Goal: Check status: Check status

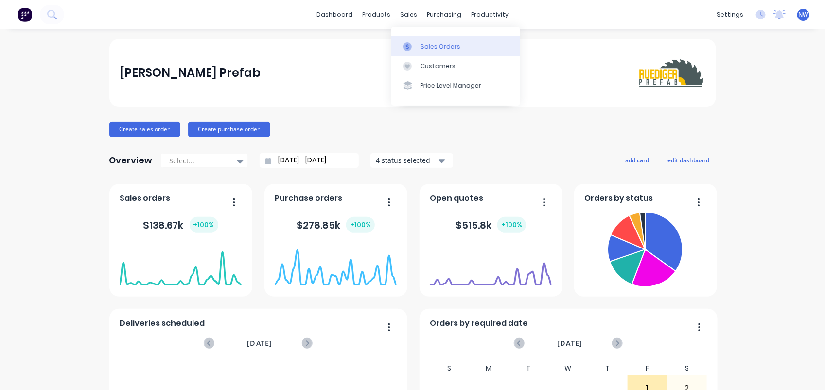
click at [424, 52] on link "Sales Orders" at bounding box center [455, 45] width 129 height 19
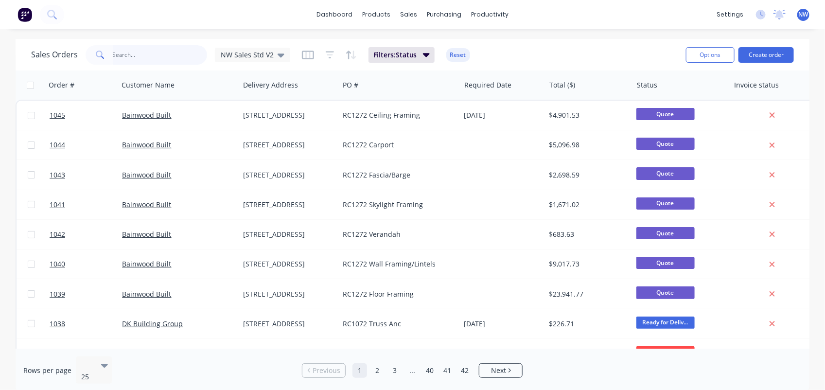
click at [134, 56] on input "text" at bounding box center [160, 54] width 95 height 19
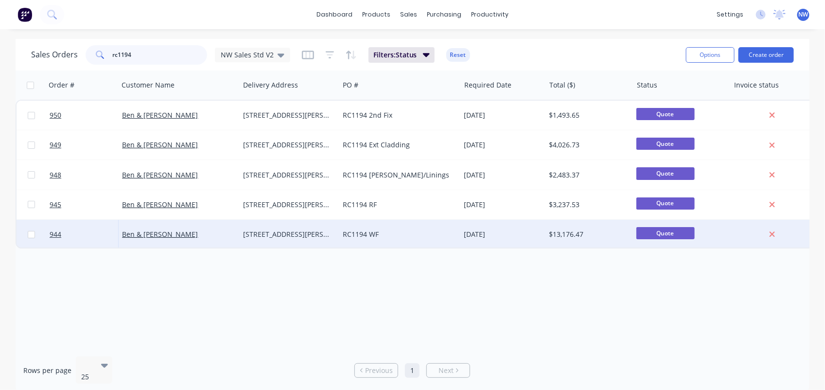
type input "rc1194"
click at [337, 226] on div "[STREET_ADDRESS][PERSON_NAME]" at bounding box center [289, 234] width 100 height 29
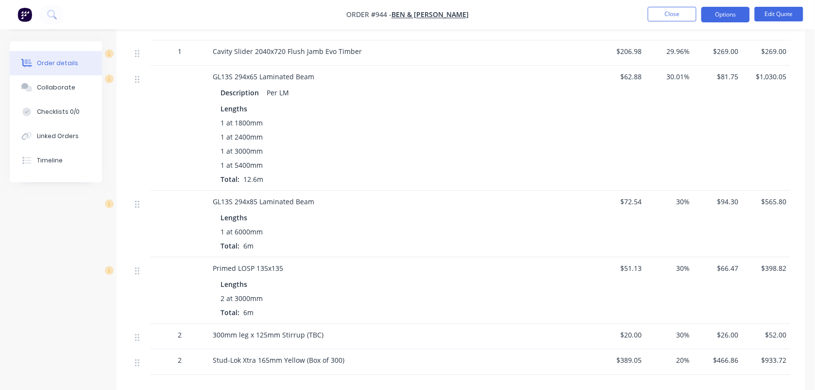
scroll to position [1903, 0]
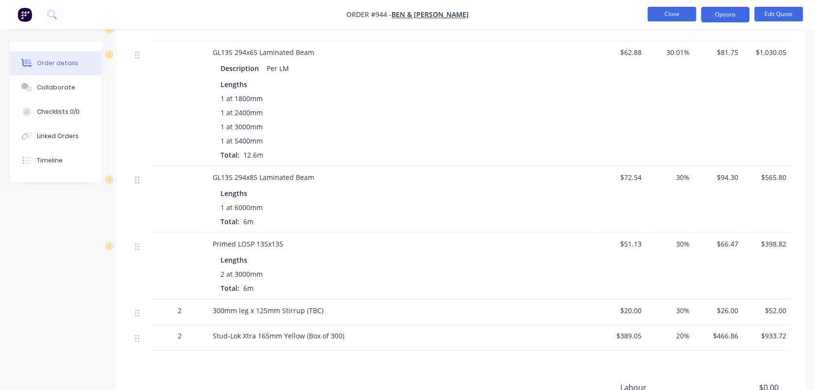
click at [669, 13] on button "Close" at bounding box center [672, 14] width 49 height 15
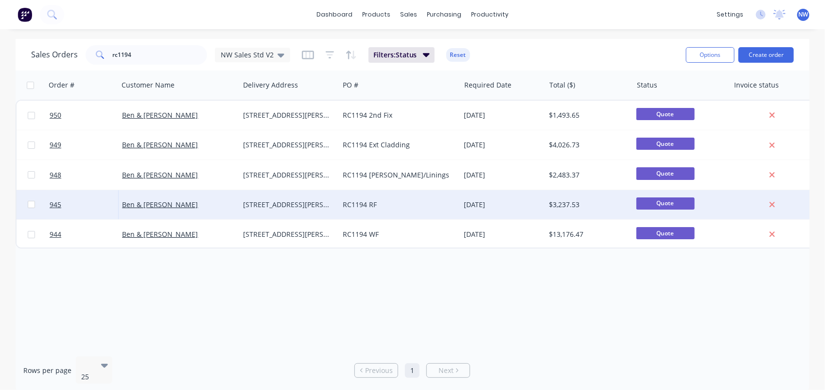
click at [673, 203] on span "Quote" at bounding box center [665, 203] width 58 height 12
click at [416, 200] on div "RC1194 RF" at bounding box center [396, 205] width 107 height 10
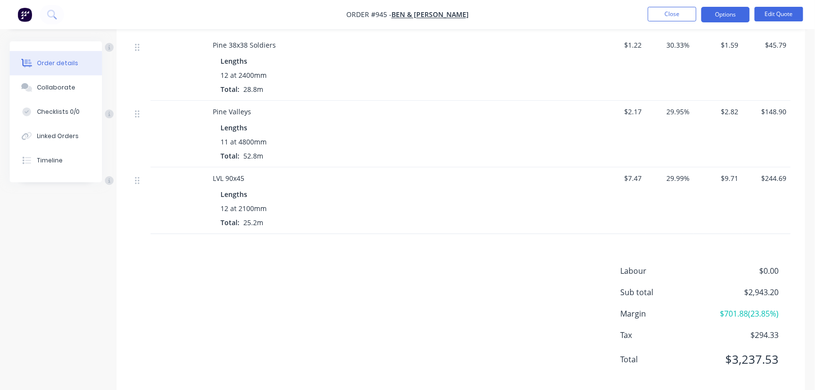
scroll to position [657, 0]
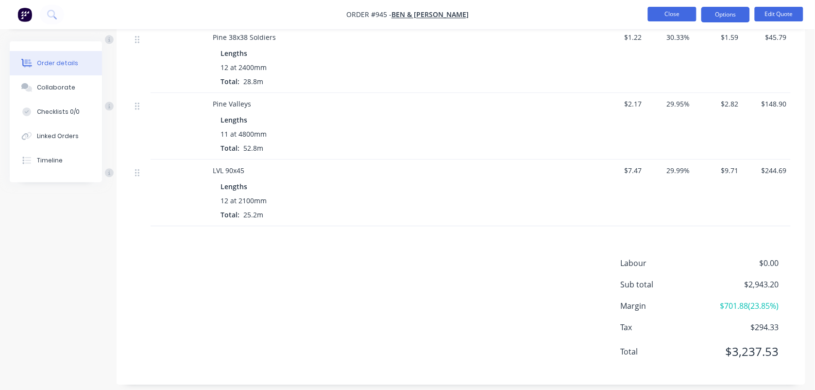
click at [667, 10] on button "Close" at bounding box center [672, 14] width 49 height 15
